Goal: Book appointment/travel/reservation

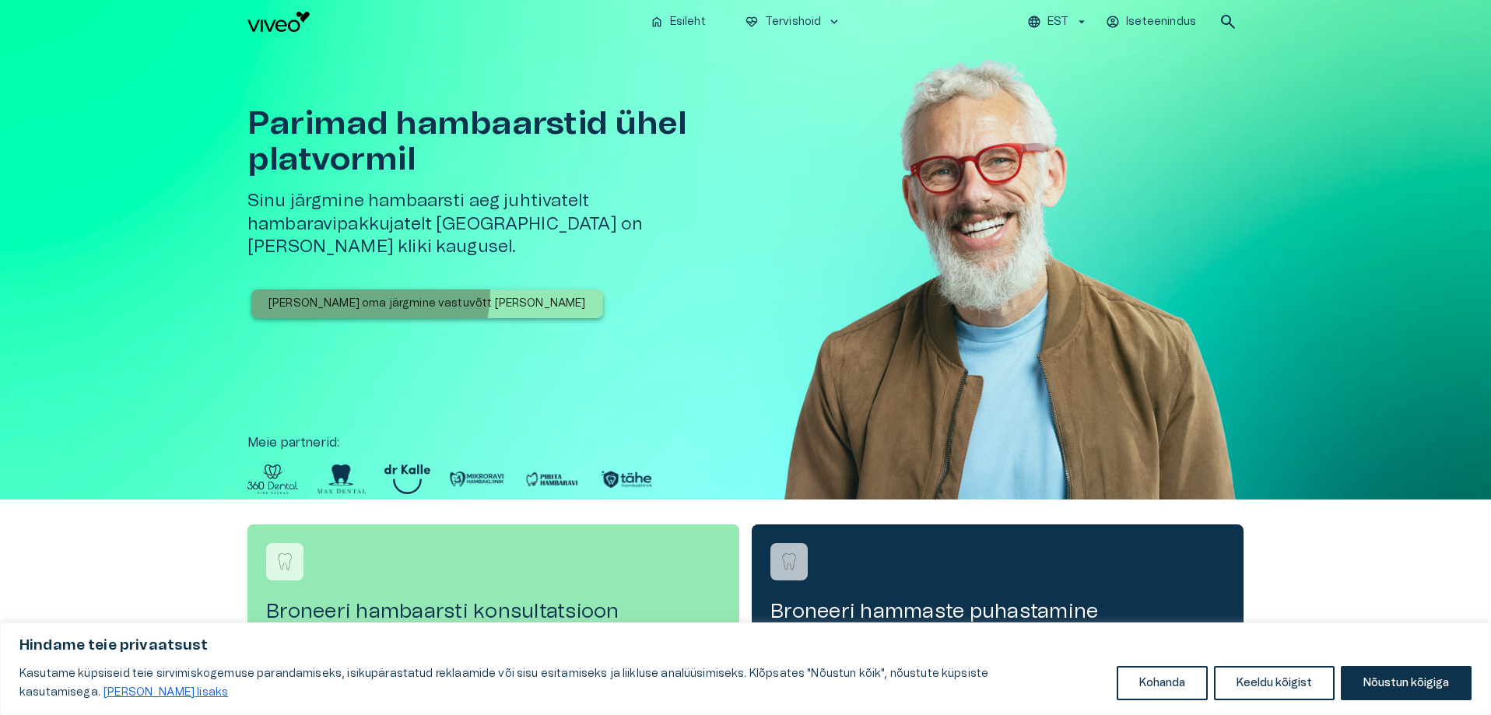
click at [363, 290] on button "[PERSON_NAME] oma järgmine vastuvõtt [PERSON_NAME]" at bounding box center [427, 304] width 352 height 29
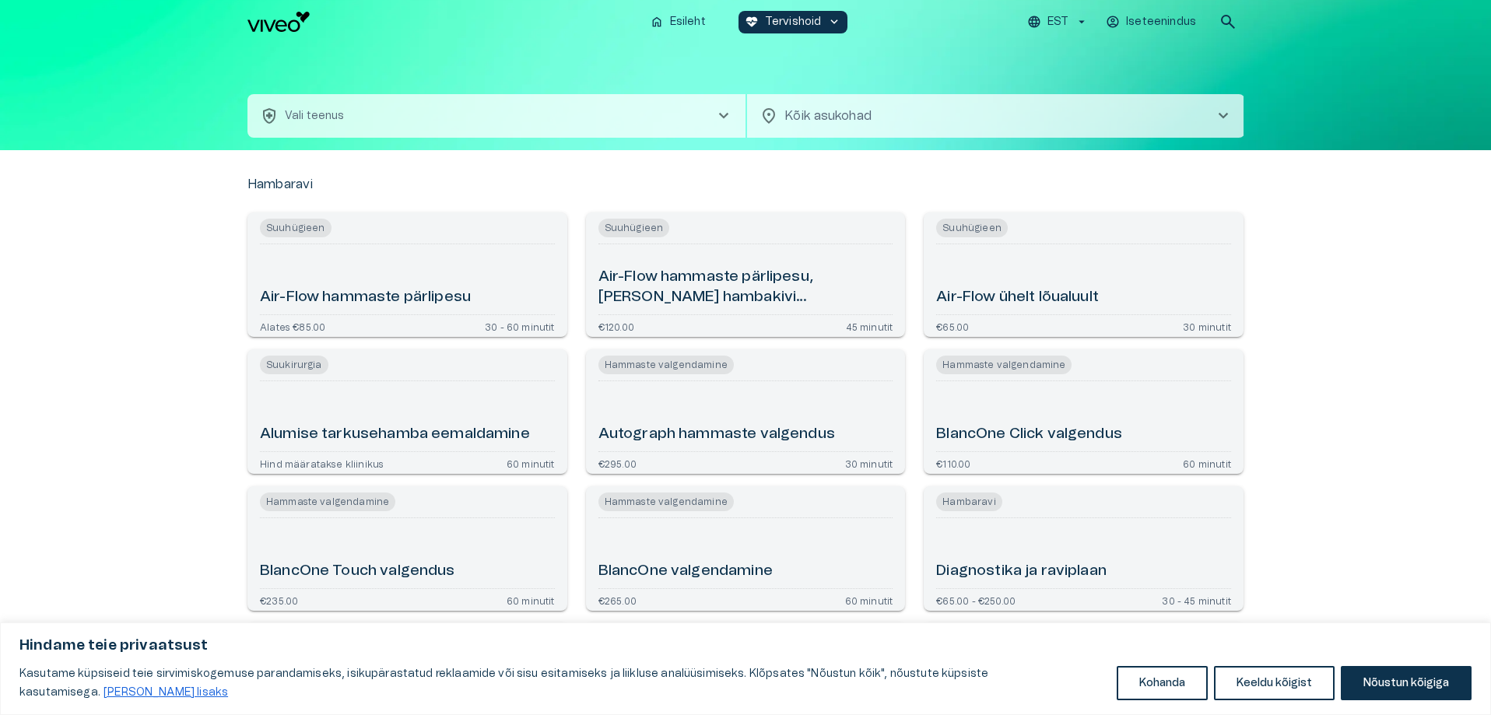
click at [930, 119] on body "Hindame teie privaatsust Kasutame küpsiseid teie sirvimiskogemuse parandamiseks…" at bounding box center [745, 357] width 1491 height 715
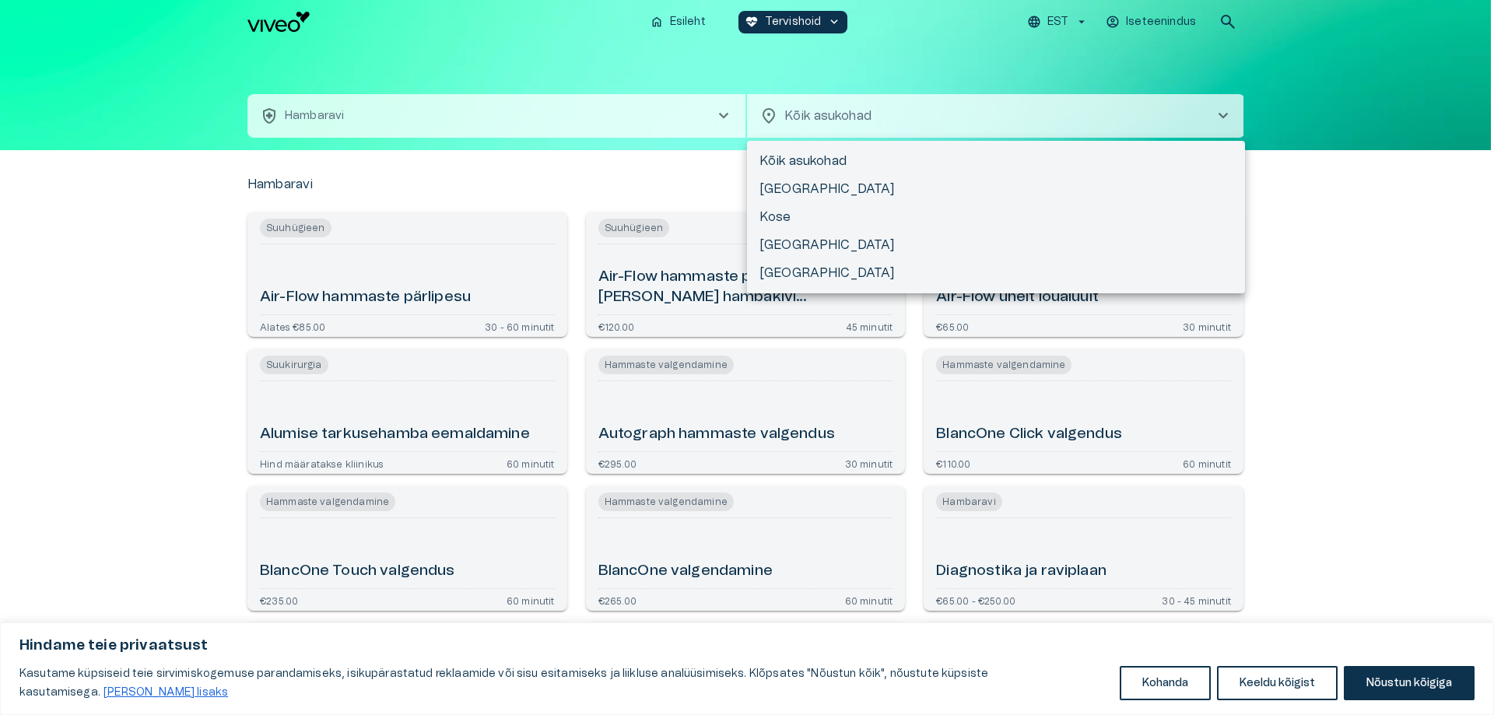
click at [879, 267] on li "[GEOGRAPHIC_DATA]" at bounding box center [996, 273] width 498 height 28
type input "**********"
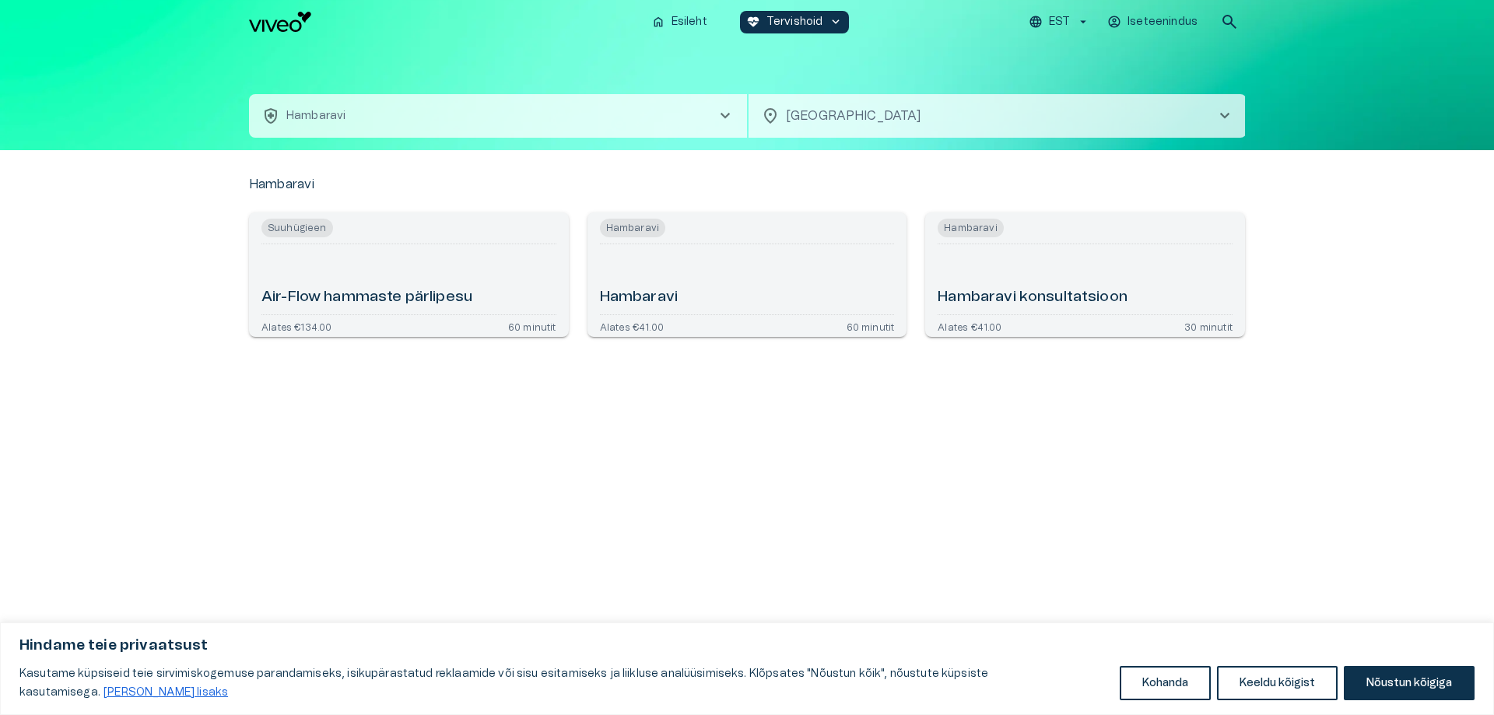
click at [321, 106] on button "health_and_safety [PERSON_NAME] chevron_right" at bounding box center [498, 116] width 498 height 44
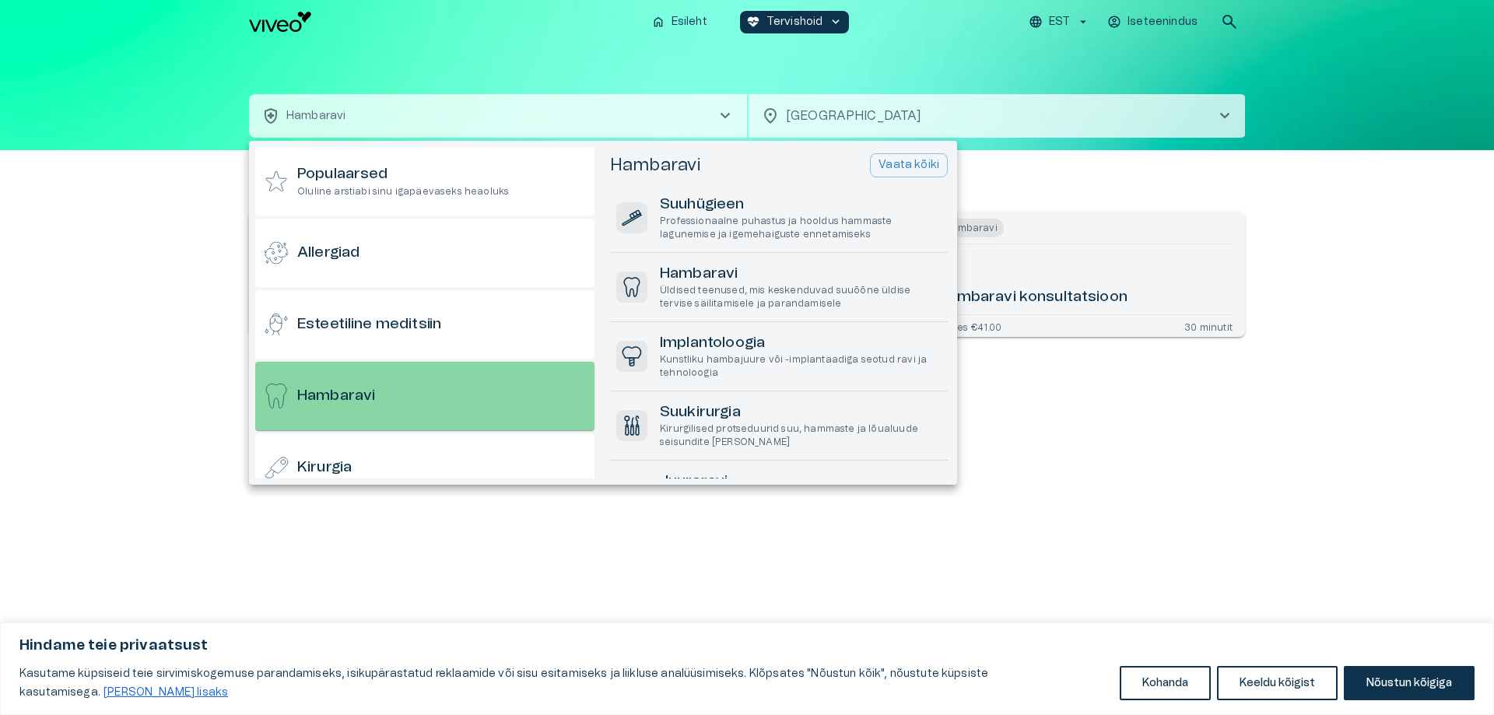
click at [390, 384] on div "Hambaravi" at bounding box center [424, 396] width 339 height 68
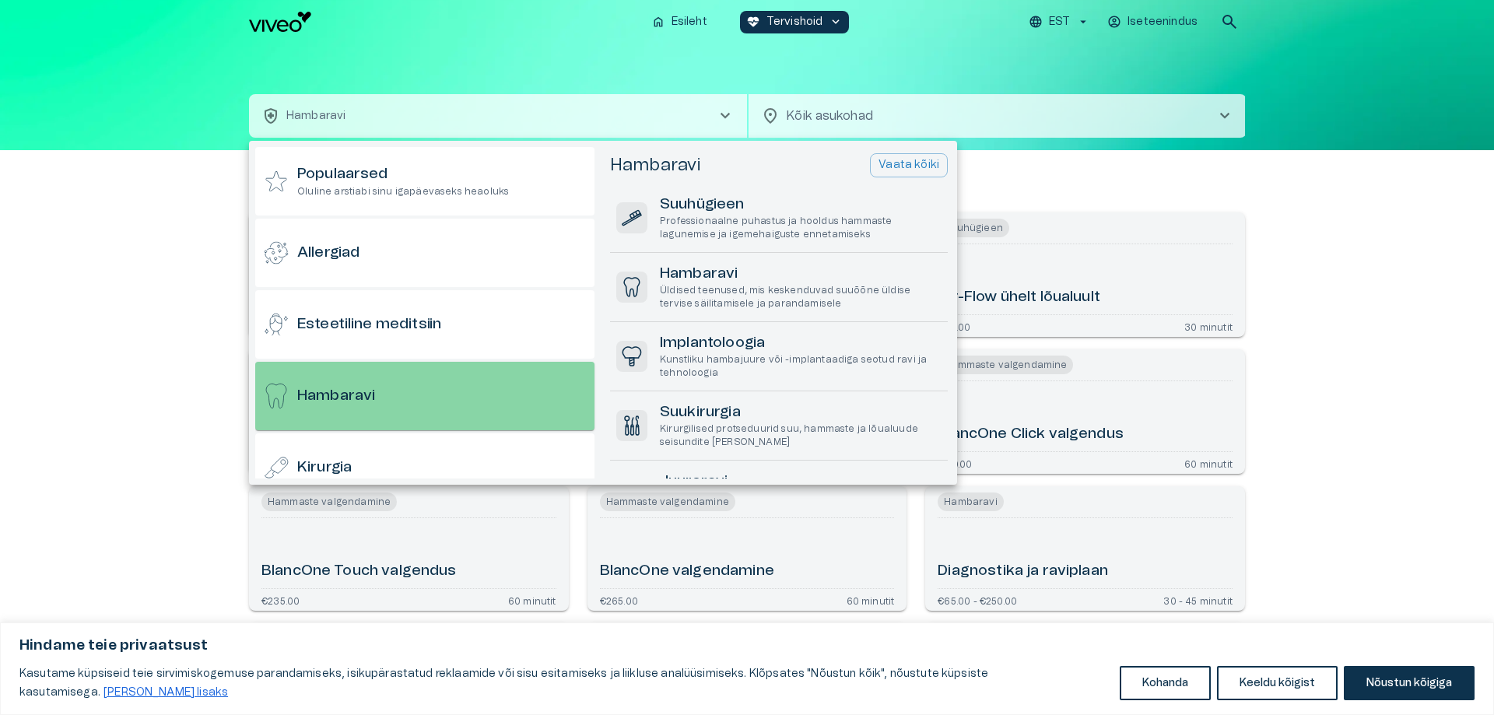
click at [427, 385] on div "Hambaravi" at bounding box center [424, 396] width 339 height 68
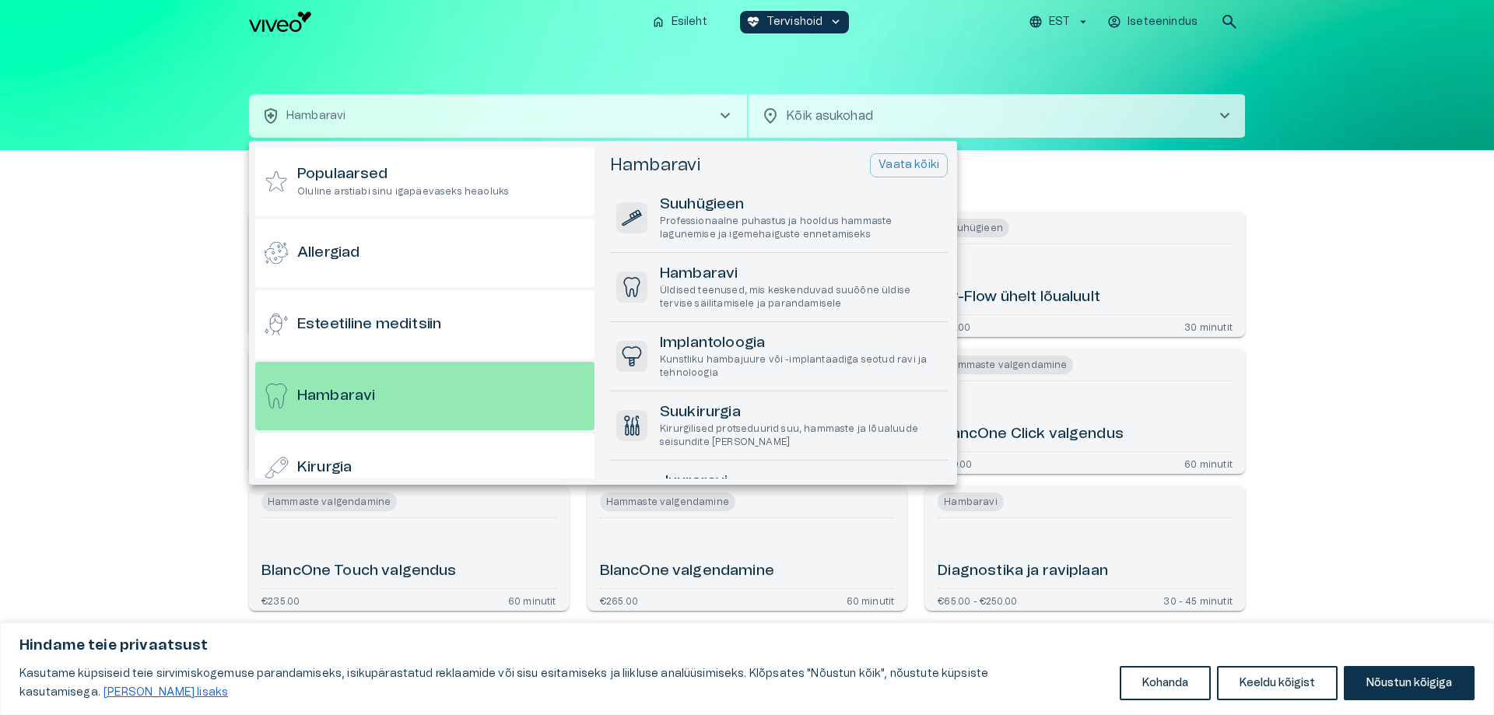
click at [219, 398] on div at bounding box center [747, 357] width 1494 height 715
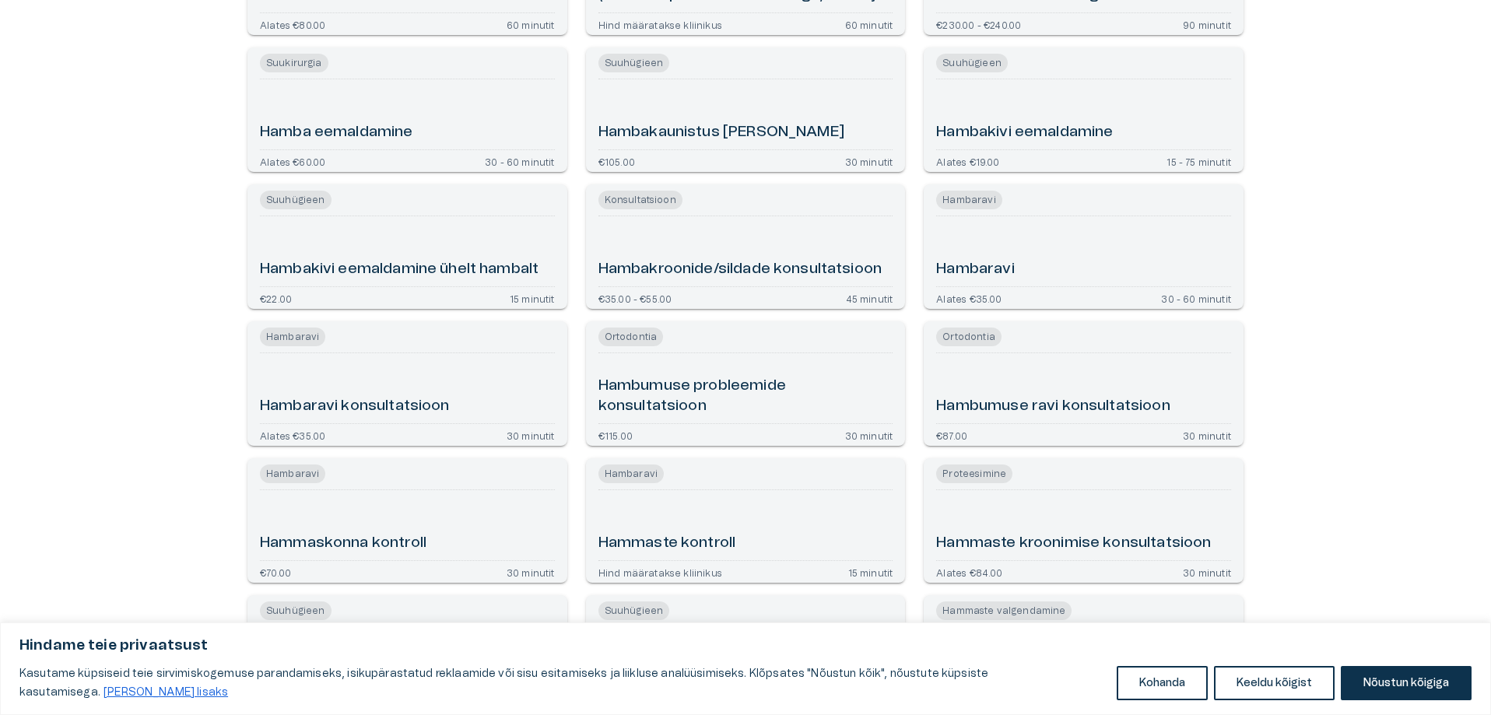
scroll to position [1090, 0]
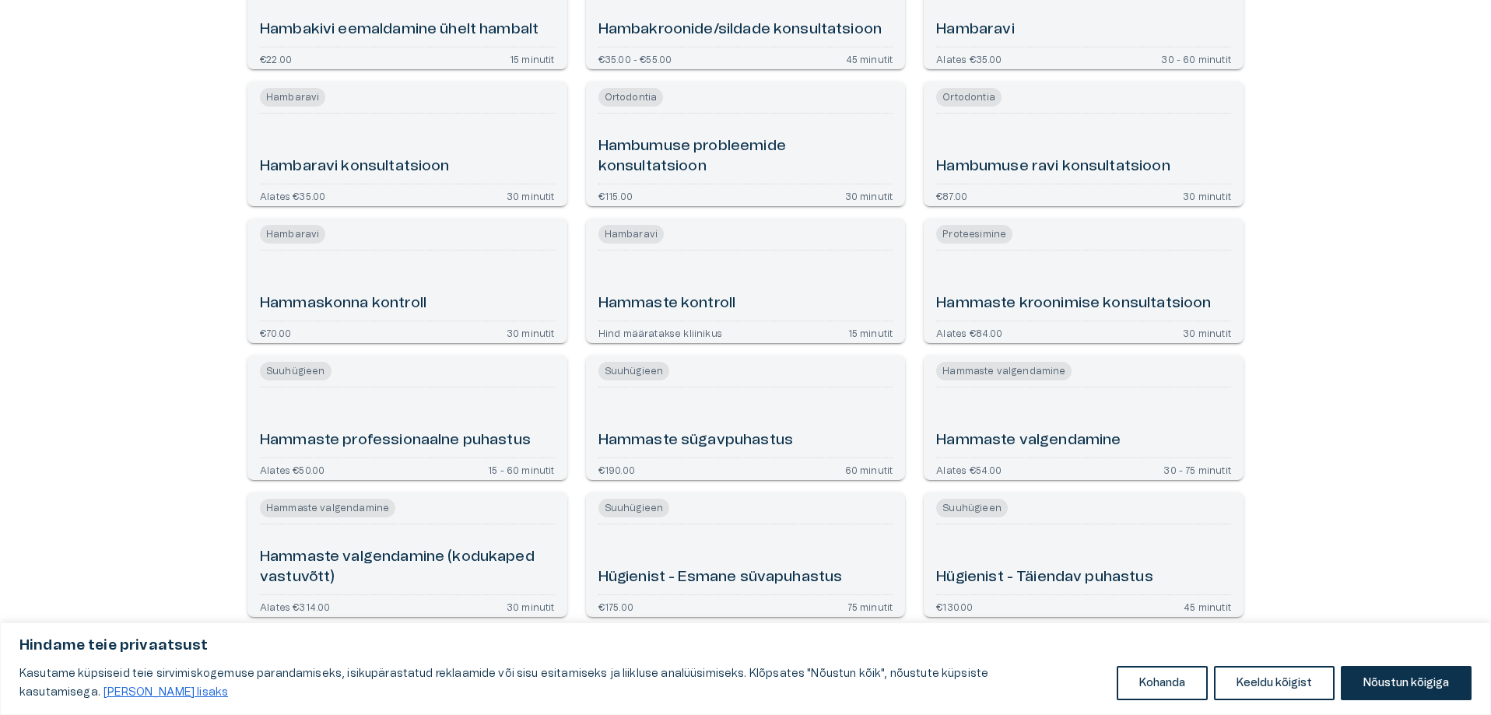
click at [745, 300] on div "Hammaste kontroll" at bounding box center [746, 286] width 295 height 58
